Goal: Navigation & Orientation: Find specific page/section

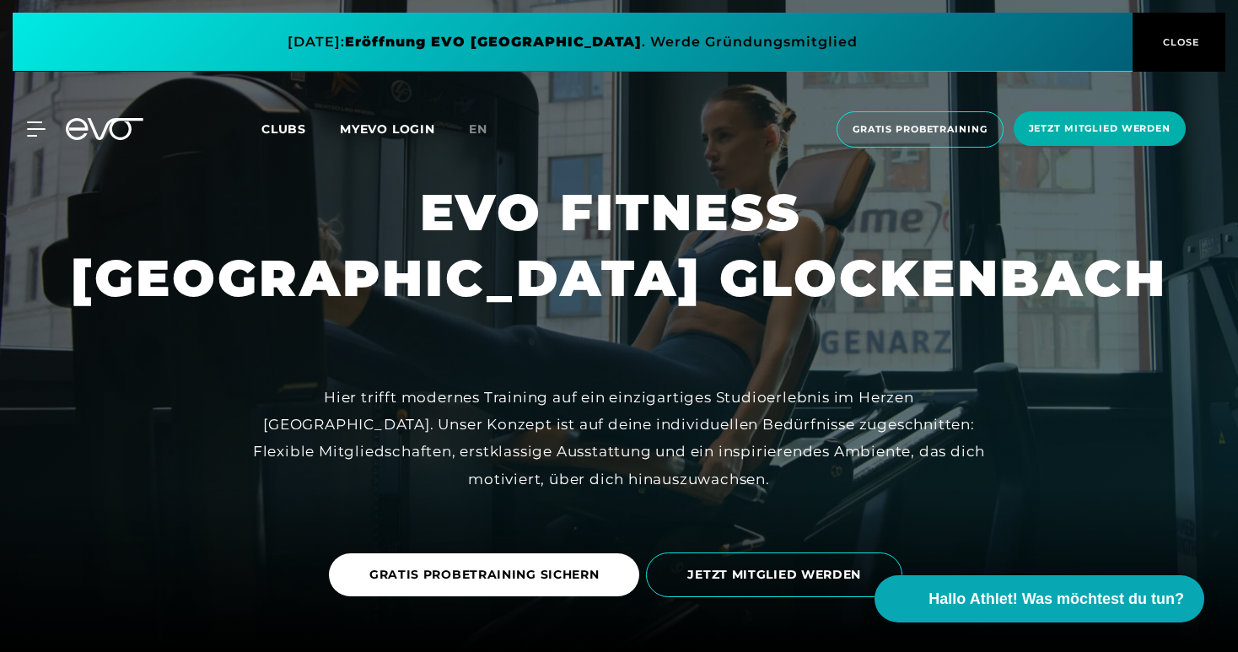
click at [305, 110] on div "MyEVO Login Über EVO Mitgliedschaften Probetraining TAGESPASS EVO Studios Düsse…" at bounding box center [618, 129] width 1231 height 63
click at [305, 121] on span "Clubs" at bounding box center [283, 128] width 45 height 15
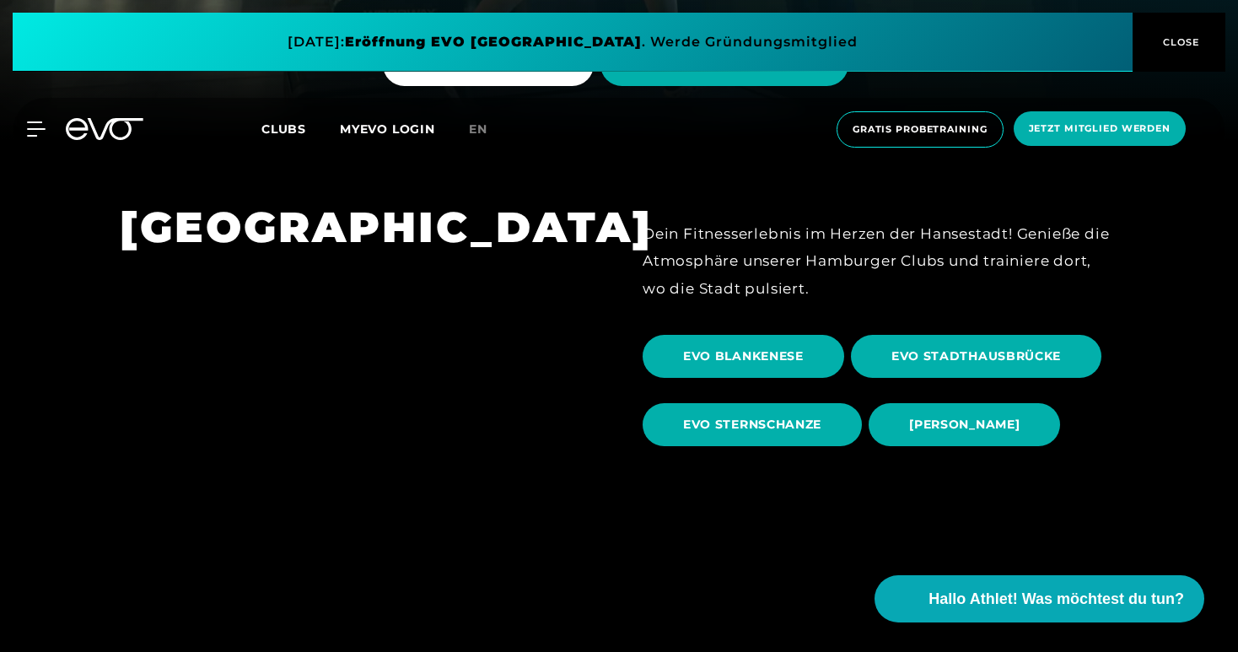
scroll to position [579, 0]
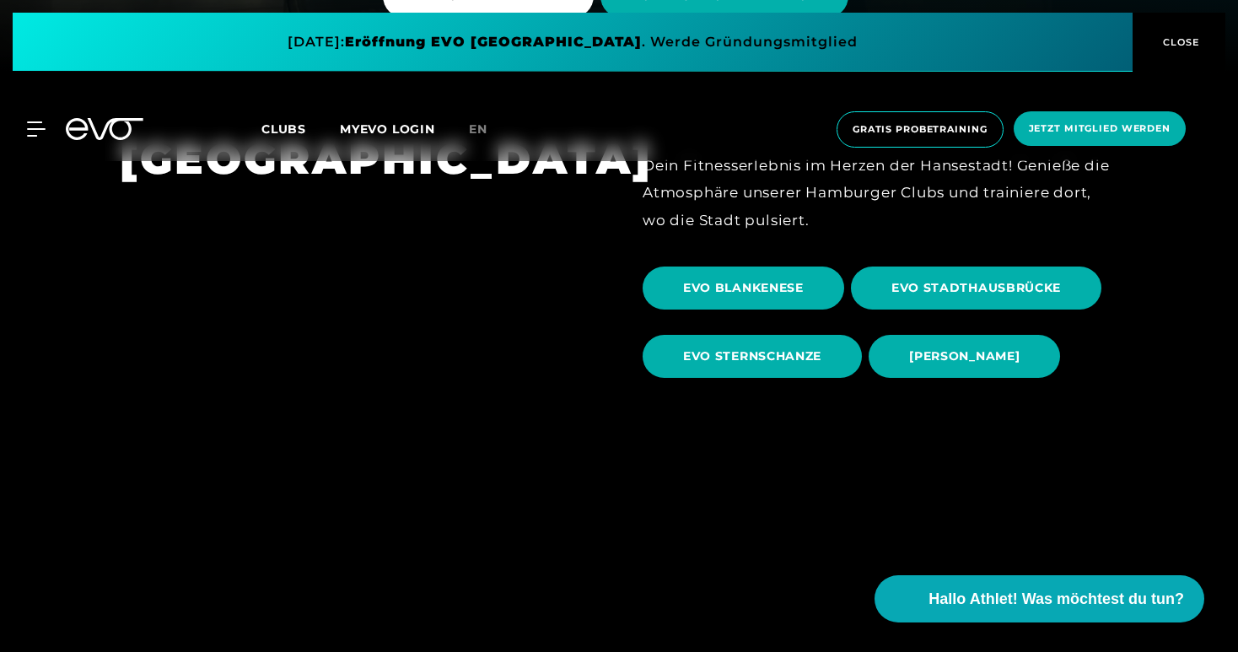
click at [820, 40] on span at bounding box center [573, 42] width 1120 height 59
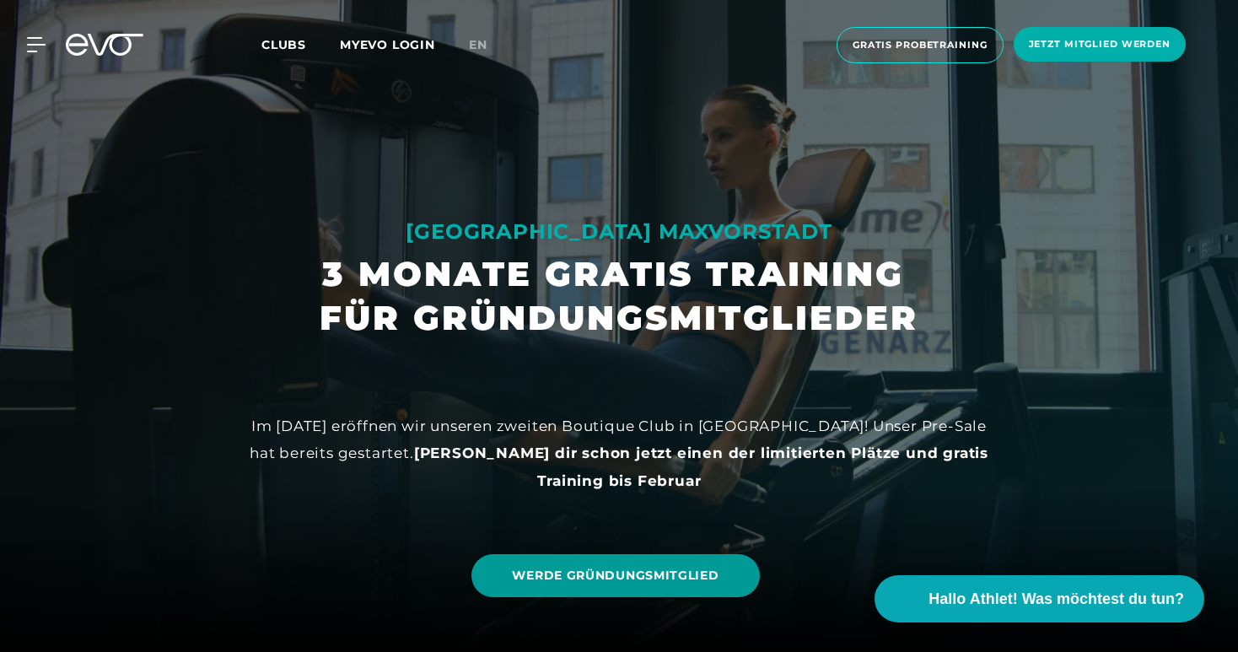
click at [671, 566] on link "WERDE GRÜNDUNGSMITGLIED" at bounding box center [614, 575] width 287 height 43
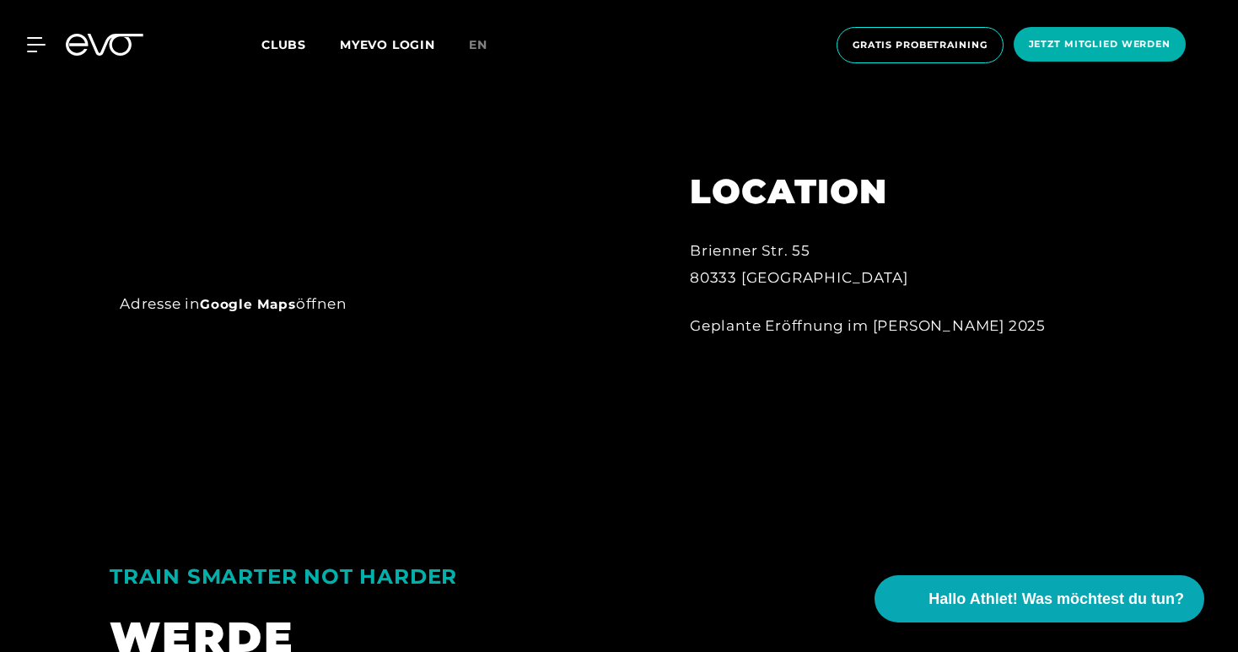
scroll to position [1141, 0]
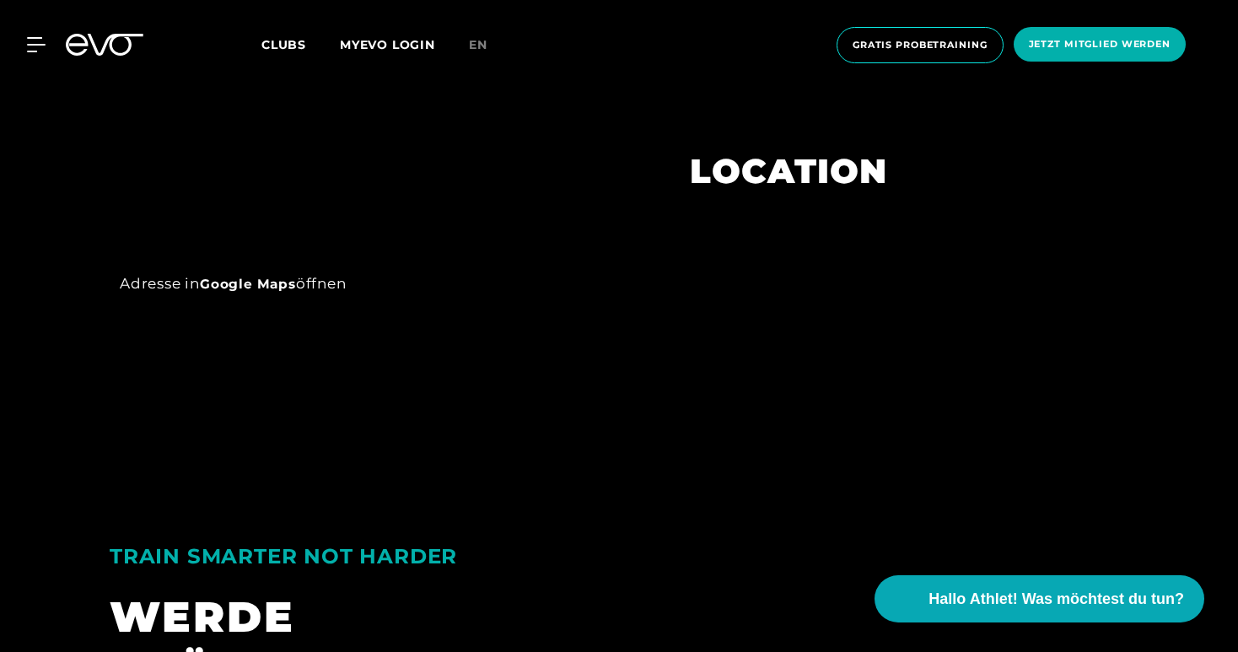
click at [297, 44] on span "Clubs" at bounding box center [283, 44] width 45 height 15
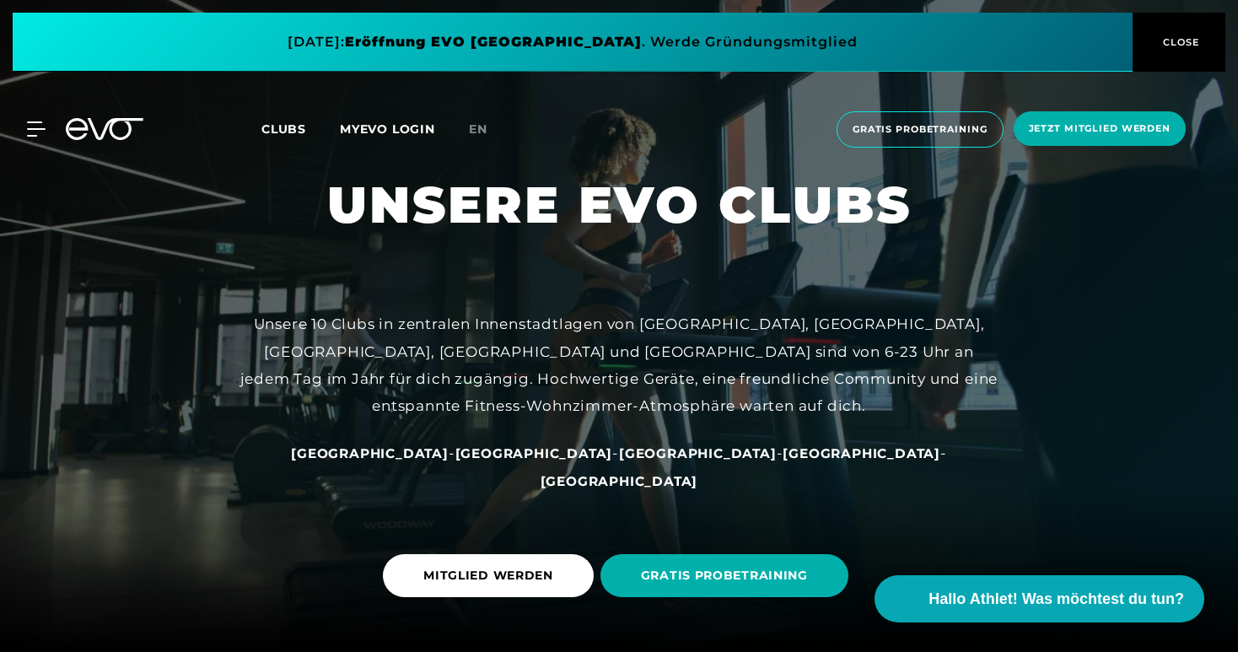
click at [782, 461] on span "[GEOGRAPHIC_DATA]" at bounding box center [861, 453] width 158 height 16
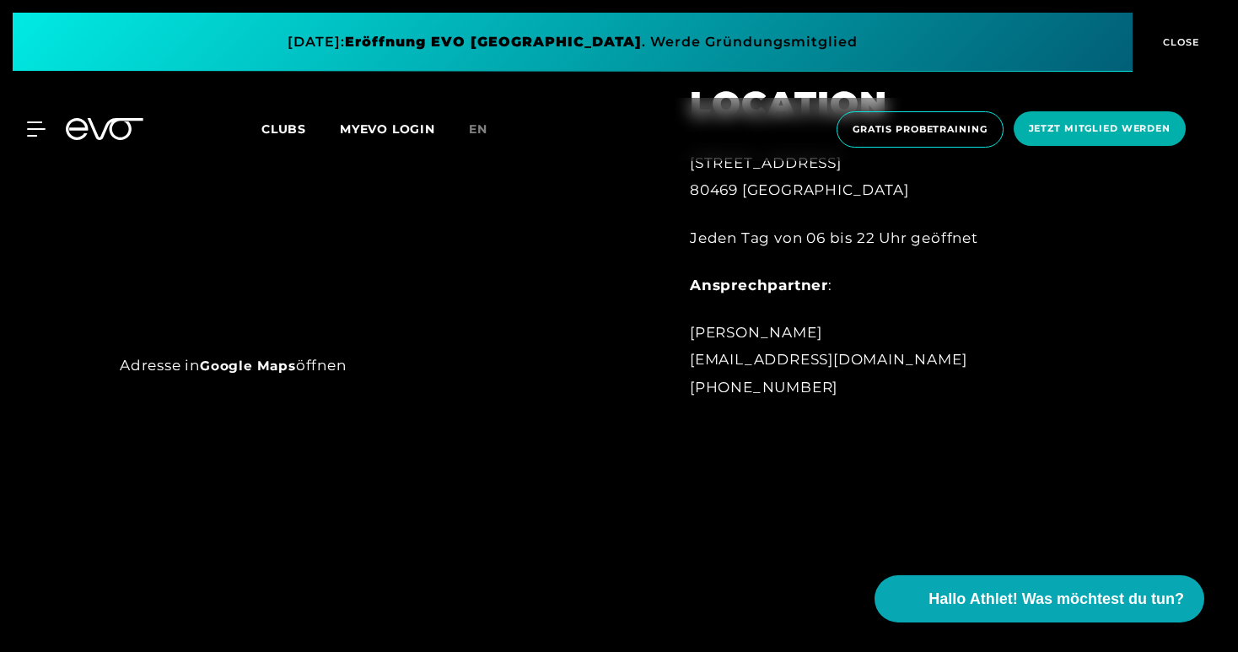
scroll to position [1007, 0]
